Goal: Task Accomplishment & Management: Manage account settings

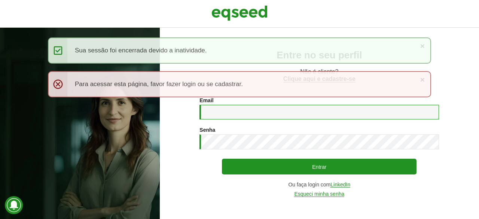
click at [210, 112] on input "Email *" at bounding box center [320, 112] width 240 height 15
type input "**********"
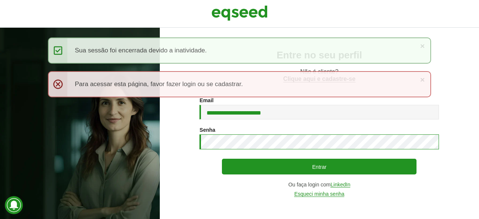
click at [222, 159] on button "Entrar" at bounding box center [319, 167] width 195 height 16
